Goal: Task Accomplishment & Management: Use online tool/utility

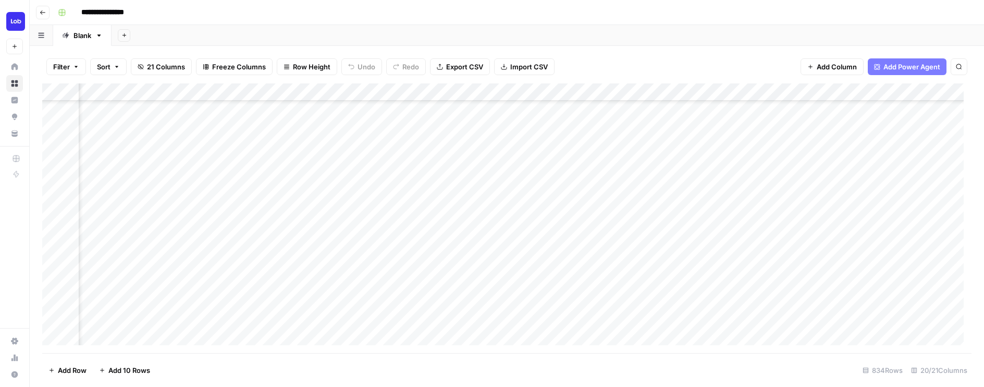
scroll to position [471, 929]
click at [568, 151] on div "Add Column" at bounding box center [507, 218] width 930 height 270
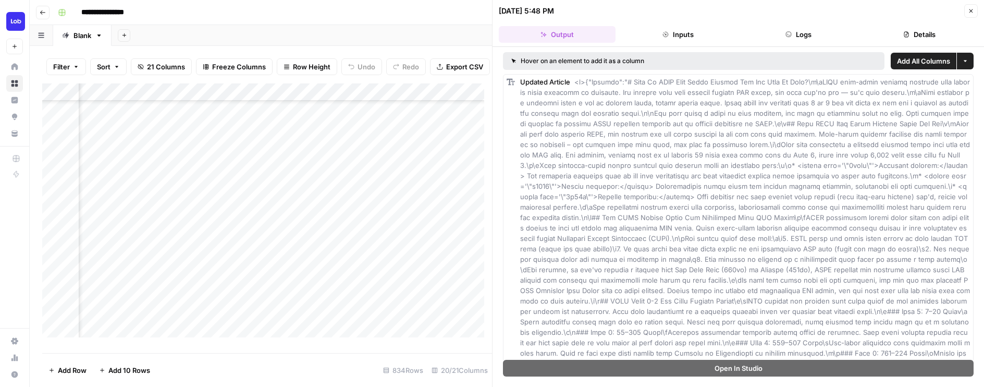
click at [970, 10] on icon "button" at bounding box center [971, 11] width 6 height 6
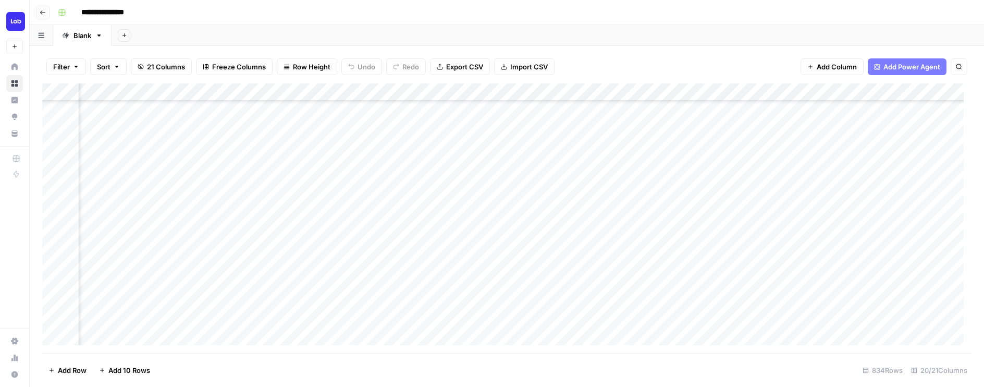
click at [725, 151] on div "Add Column" at bounding box center [507, 218] width 930 height 270
click at [855, 151] on div "Add Column" at bounding box center [507, 218] width 930 height 270
click at [898, 152] on div "Add Column" at bounding box center [507, 218] width 930 height 270
click at [657, 154] on div "Add Column" at bounding box center [507, 218] width 930 height 270
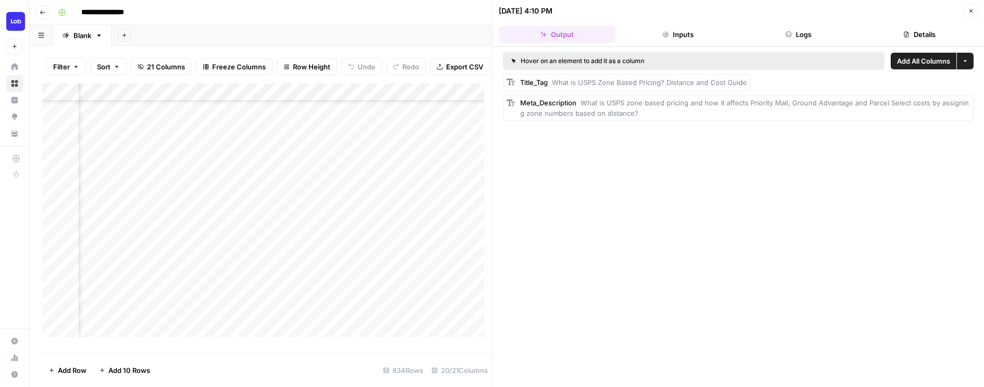
click at [974, 11] on icon "button" at bounding box center [971, 11] width 6 height 6
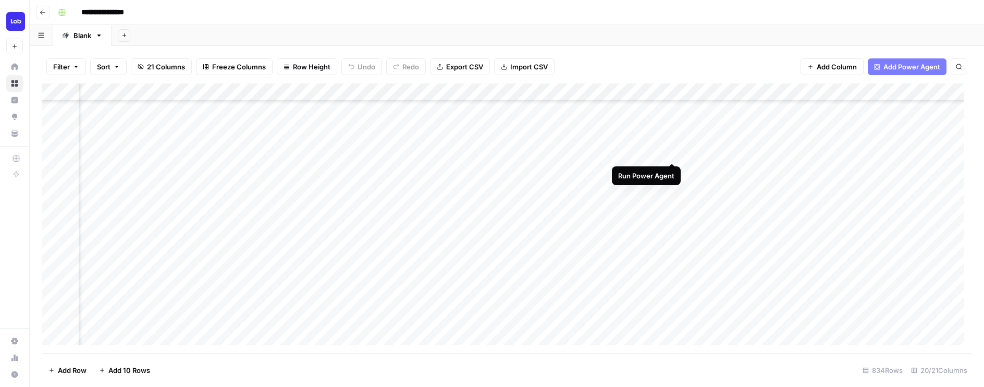
click at [671, 151] on div "Add Column" at bounding box center [507, 218] width 930 height 270
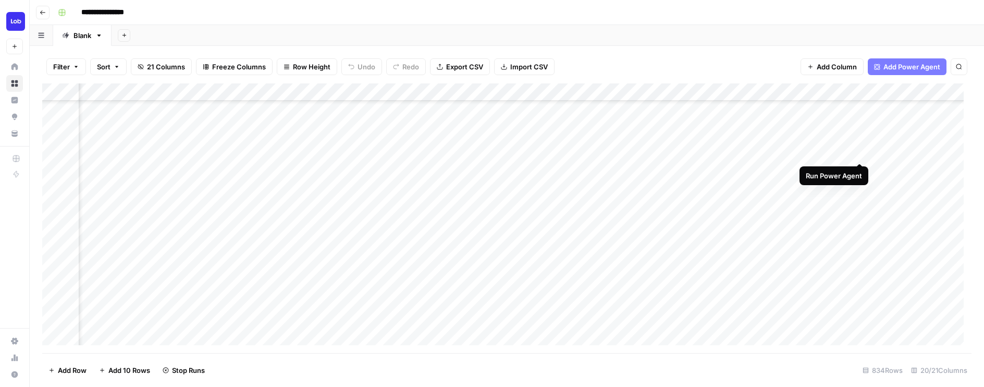
click at [858, 151] on div "Add Column" at bounding box center [507, 218] width 930 height 270
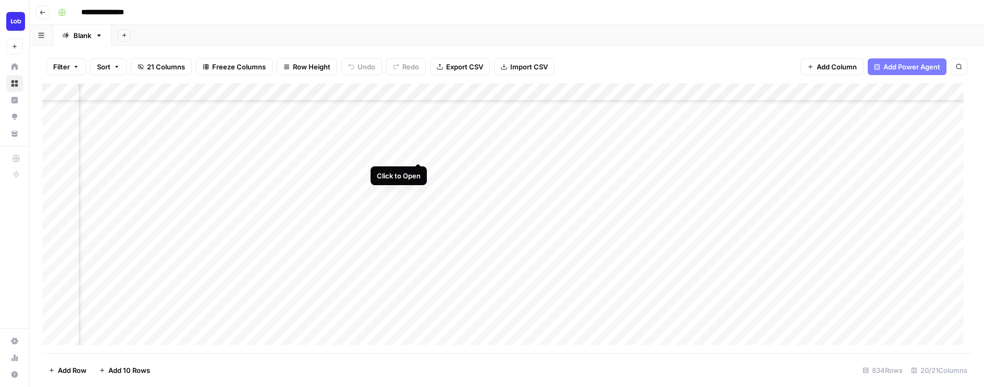
click at [419, 153] on div "Add Column" at bounding box center [507, 218] width 930 height 270
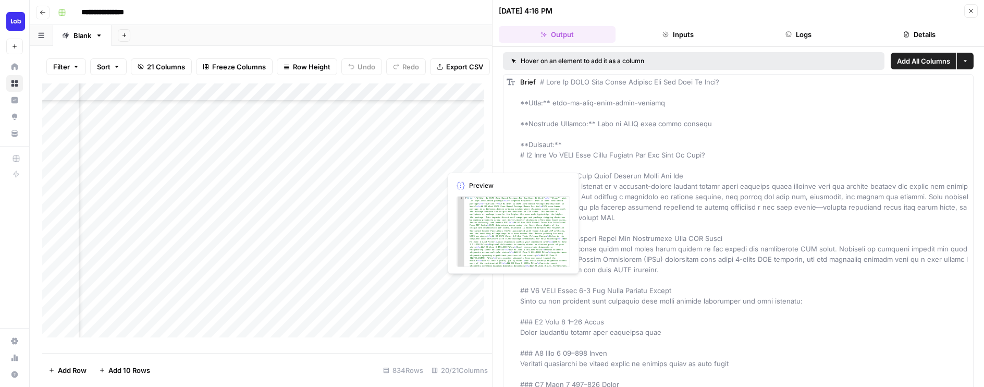
click at [454, 159] on div "Add Column" at bounding box center [267, 214] width 450 height 262
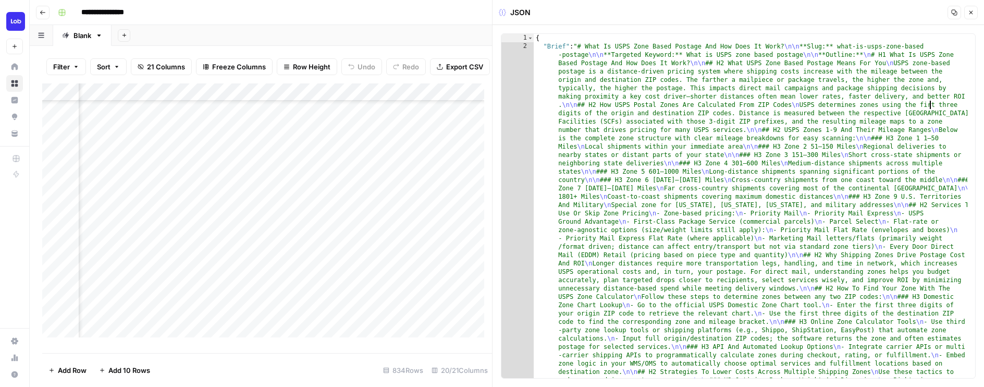
type textarea "*"
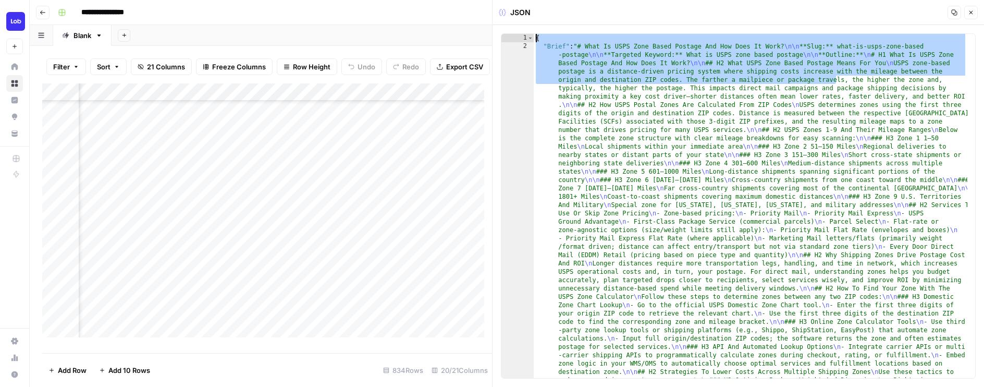
drag, startPoint x: 837, startPoint y: 76, endPoint x: 792, endPoint y: -9, distance: 96.1
click at [792, 0] on html "**********" at bounding box center [492, 193] width 984 height 387
click at [418, 159] on div "Add Column" at bounding box center [267, 214] width 450 height 262
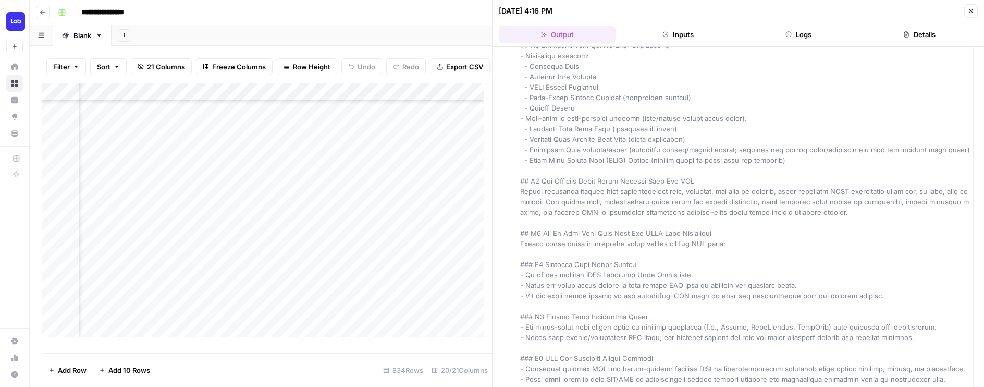
scroll to position [565, 0]
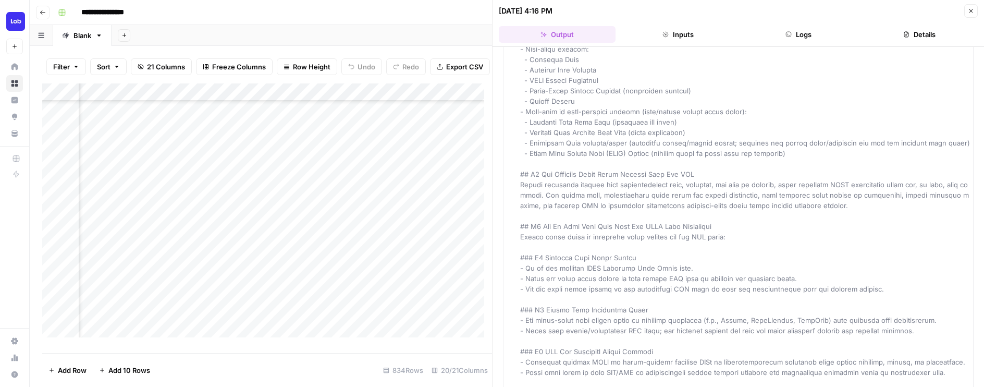
click at [976, 12] on button "Close" at bounding box center [972, 11] width 14 height 14
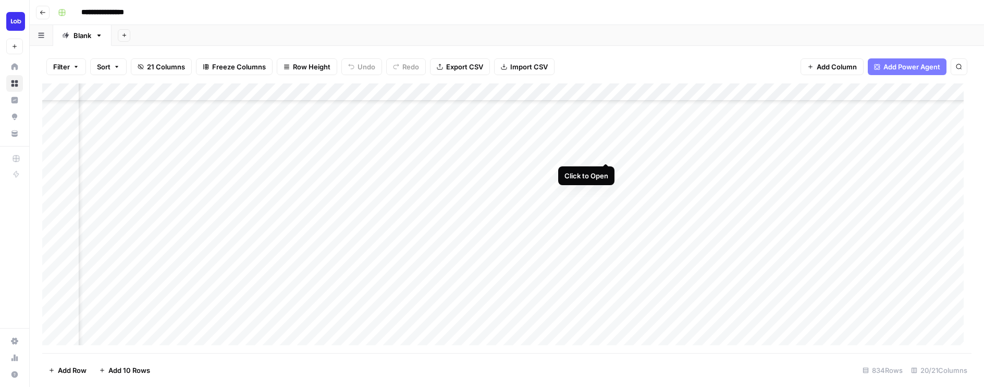
click at [608, 151] on div "Add Column" at bounding box center [507, 218] width 930 height 270
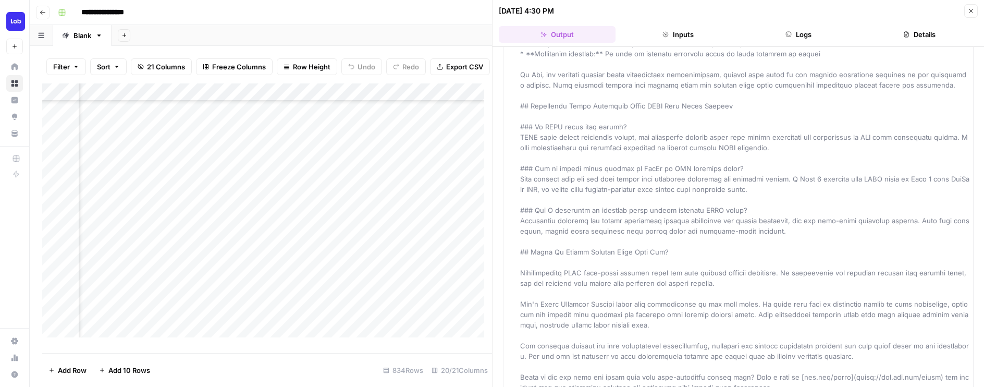
scroll to position [2169, 0]
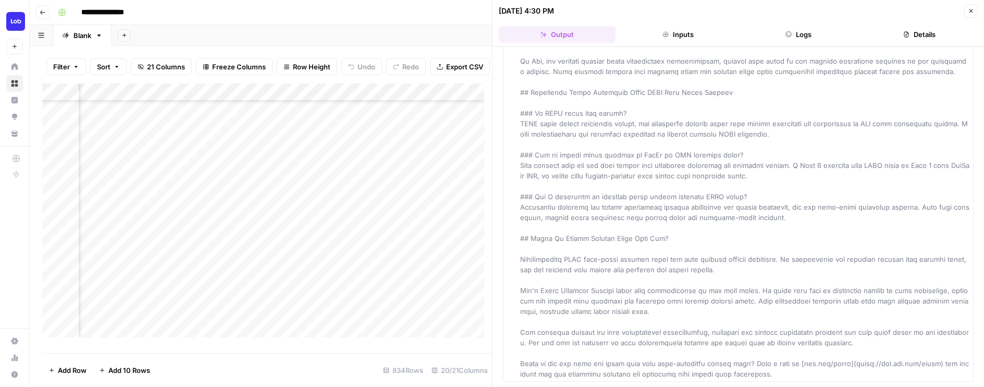
click at [406, 166] on div "Add Column" at bounding box center [267, 214] width 450 height 262
click at [973, 7] on button "Close" at bounding box center [972, 11] width 14 height 14
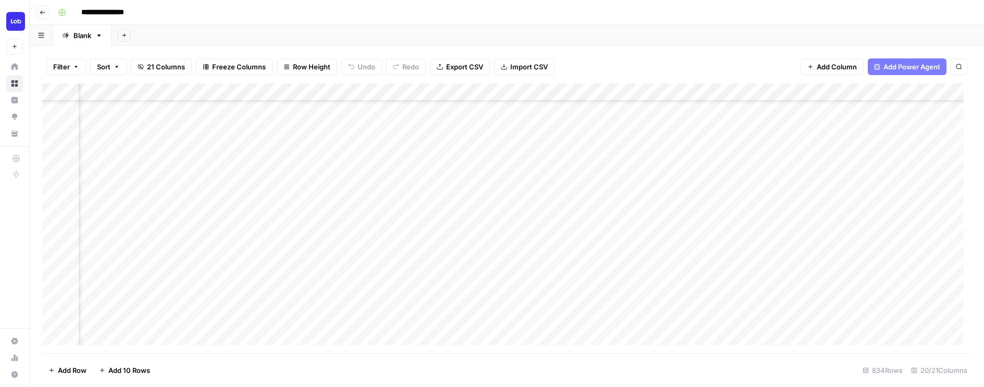
click at [698, 150] on div "Add Column" at bounding box center [507, 218] width 930 height 270
click at [692, 152] on div "Add Column" at bounding box center [507, 218] width 930 height 270
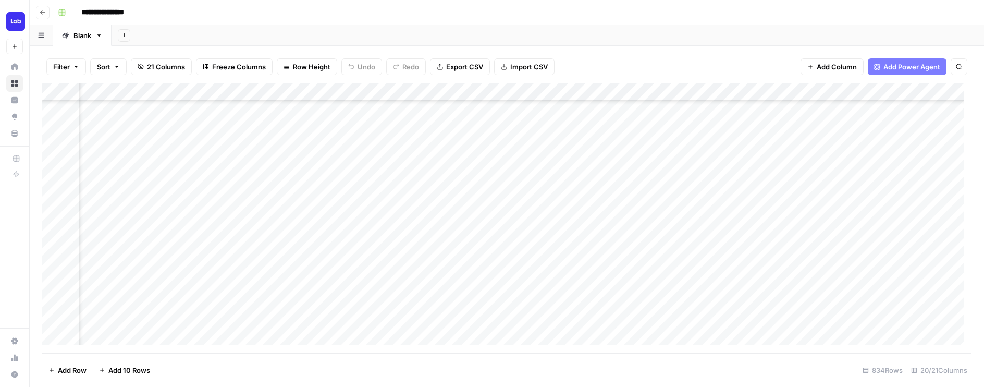
click at [651, 135] on div "Add Column" at bounding box center [507, 218] width 930 height 270
click at [706, 154] on div "Add Column" at bounding box center [507, 218] width 930 height 270
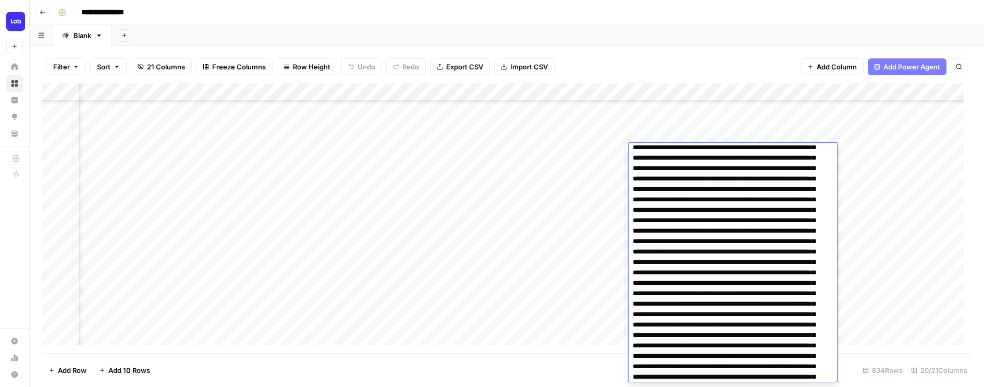
scroll to position [0, 0]
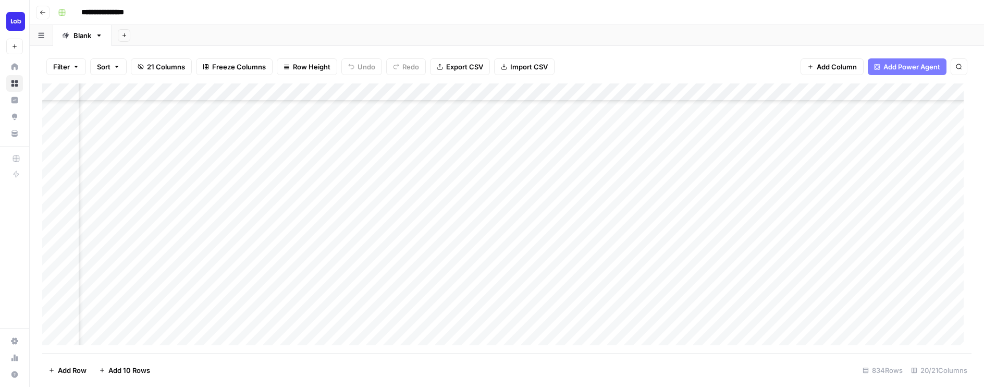
click at [459, 153] on div "Add Column" at bounding box center [507, 218] width 930 height 270
